Goal: Find specific page/section: Find specific page/section

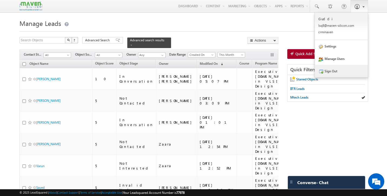
scroll to position [0, 105]
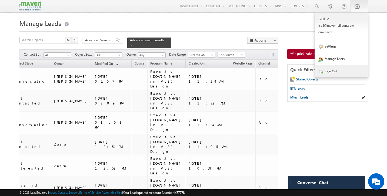
click at [336, 70] on link "Sign Out" at bounding box center [341, 71] width 53 height 12
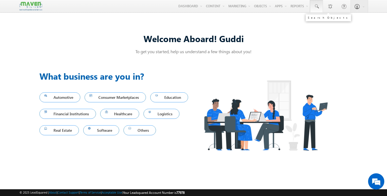
click at [316, 6] on span at bounding box center [316, 6] width 5 height 5
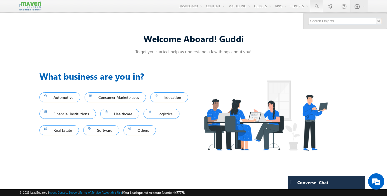
click at [324, 20] on input "text" at bounding box center [345, 21] width 73 height 6
paste input "7299900146"
click at [336, 22] on input "7299900146" at bounding box center [345, 21] width 73 height 6
click at [333, 22] on input "7299900146" at bounding box center [345, 21] width 73 height 6
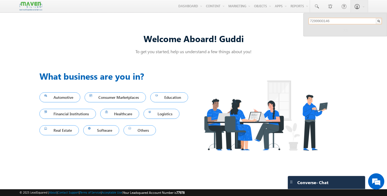
type input "7299900146"
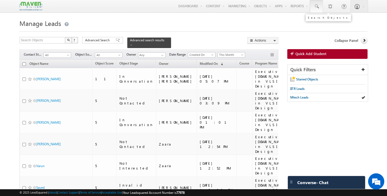
click at [316, 7] on span at bounding box center [316, 6] width 5 height 5
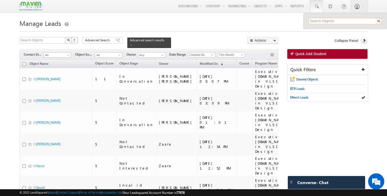
click at [321, 20] on input "text" at bounding box center [345, 21] width 73 height 6
paste input "7299900146"
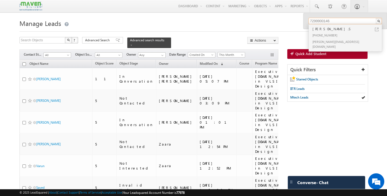
type input "7299900146"
click at [321, 36] on div "[PHONE_NUMBER]" at bounding box center [348, 35] width 73 height 6
